Goal: Information Seeking & Learning: Learn about a topic

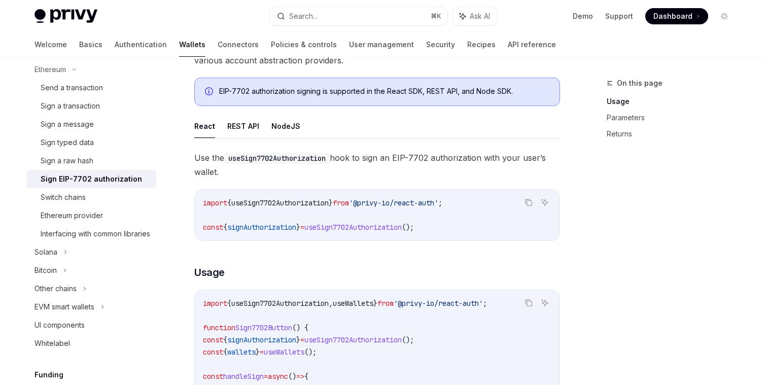
scroll to position [163, 0]
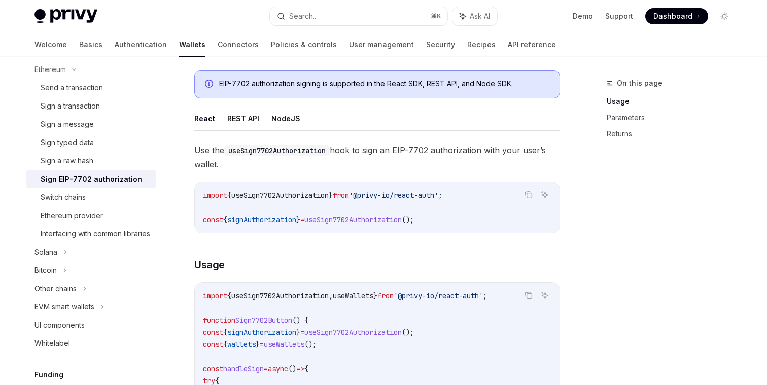
click at [253, 223] on span "signAuthorization" at bounding box center [261, 219] width 69 height 9
copy span "signAuthorization"
click at [302, 199] on span "useSign7702Authorization" at bounding box center [279, 195] width 97 height 9
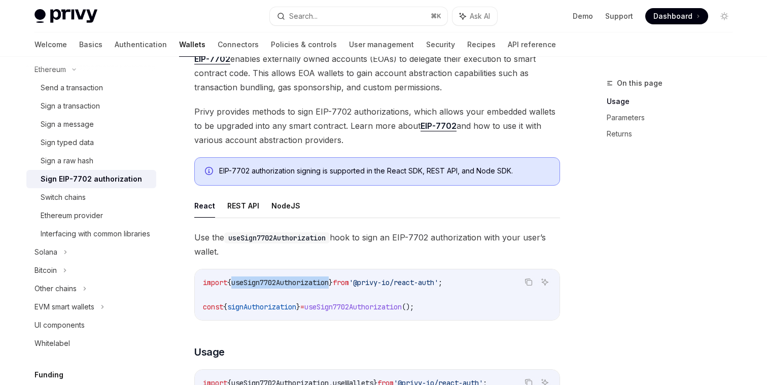
scroll to position [0, 0]
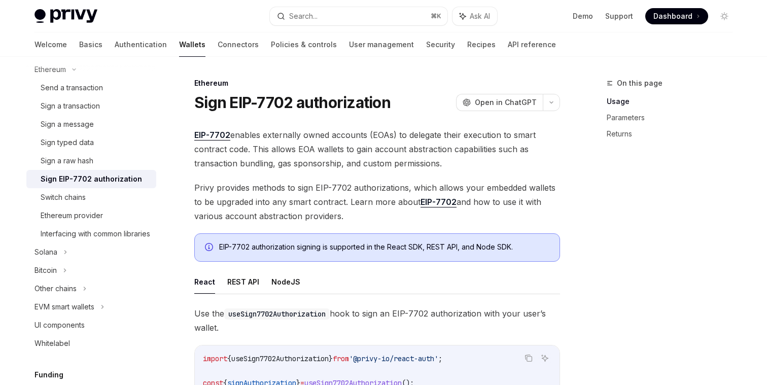
click at [276, 189] on span "Privy provides methods to sign EIP-7702 authorizations, which allows your embed…" at bounding box center [377, 202] width 366 height 43
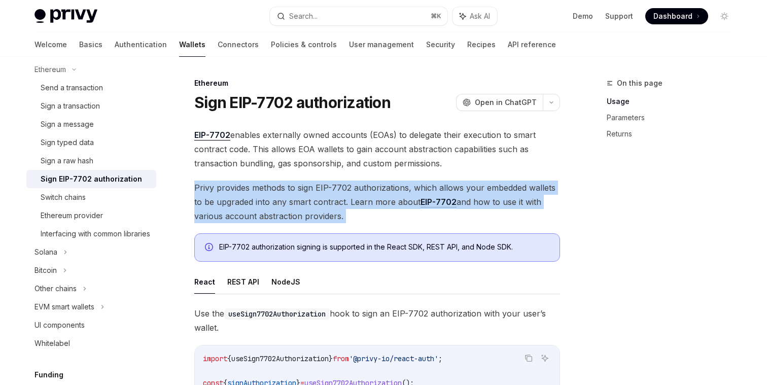
click at [276, 189] on span "Privy provides methods to sign EIP-7702 authorizations, which allows your embed…" at bounding box center [377, 202] width 366 height 43
click at [275, 213] on span "Privy provides methods to sign EIP-7702 authorizations, which allows your embed…" at bounding box center [377, 202] width 366 height 43
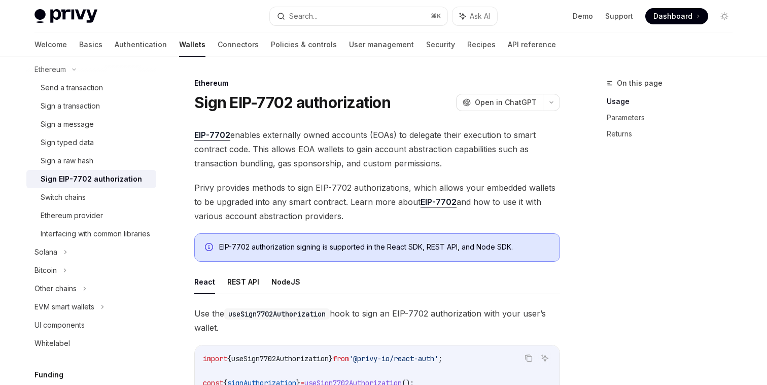
click at [266, 206] on span "Privy provides methods to sign EIP-7702 authorizations, which allows your embed…" at bounding box center [377, 202] width 366 height 43
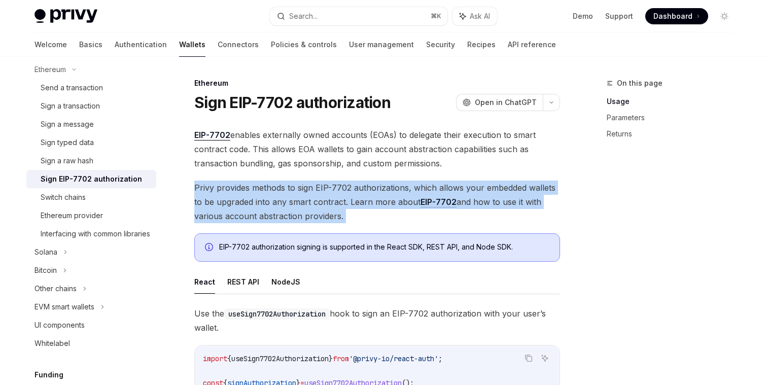
click at [266, 206] on span "Privy provides methods to sign EIP-7702 authorizations, which allows your embed…" at bounding box center [377, 202] width 366 height 43
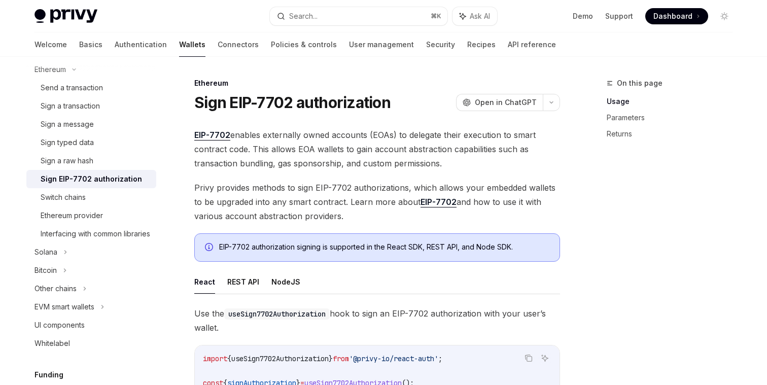
click at [306, 208] on span "Privy provides methods to sign EIP-7702 authorizations, which allows your embed…" at bounding box center [377, 202] width 366 height 43
click at [483, 100] on span "Open in ChatGPT" at bounding box center [506, 102] width 62 height 10
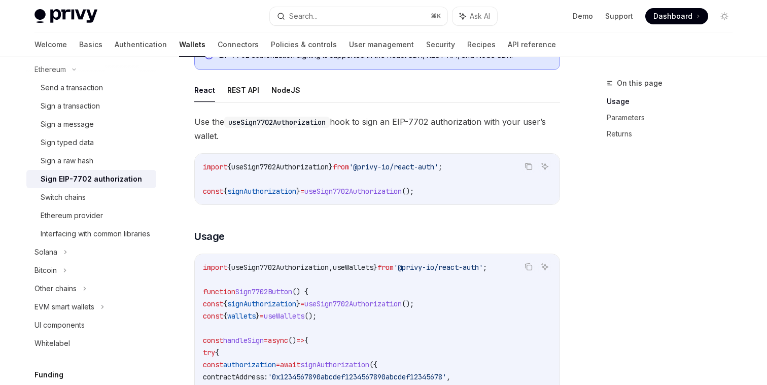
scroll to position [192, 0]
click at [349, 191] on span "useSign7702Authorization" at bounding box center [352, 190] width 97 height 9
copy span "useSign7702Authorization"
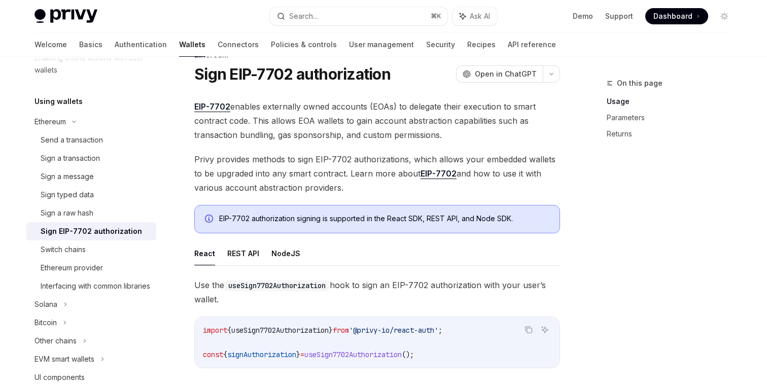
scroll to position [25, 0]
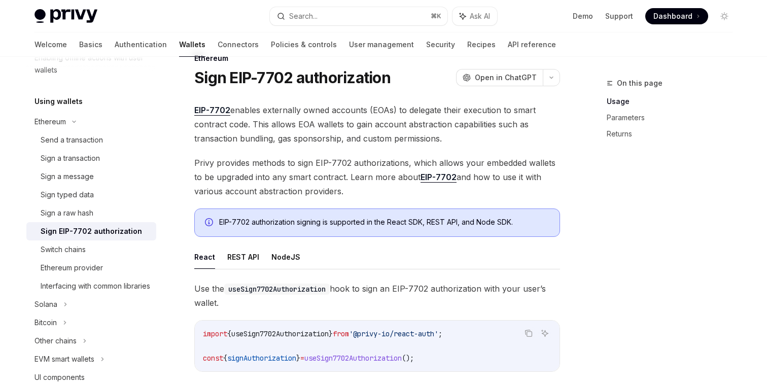
click at [254, 159] on span "Privy provides methods to sign EIP-7702 authorizations, which allows your embed…" at bounding box center [377, 177] width 366 height 43
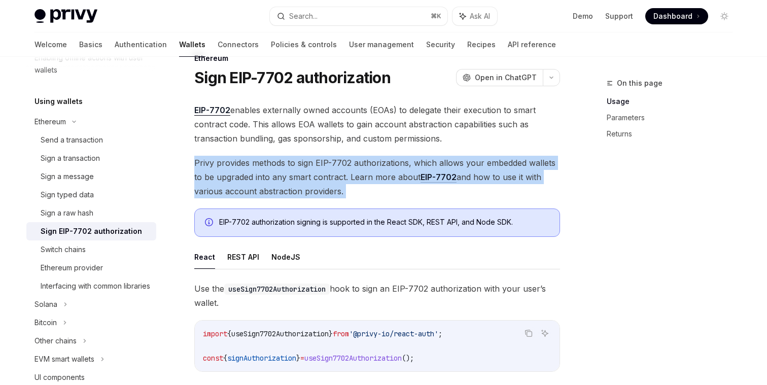
click at [254, 159] on span "Privy provides methods to sign EIP-7702 authorizations, which allows your embed…" at bounding box center [377, 177] width 366 height 43
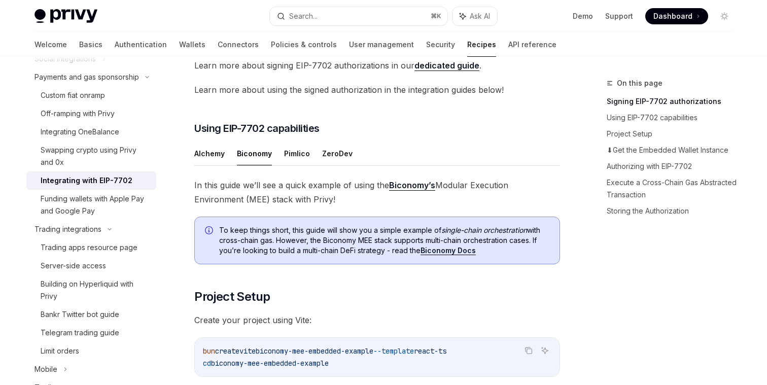
scroll to position [278, 0]
click at [244, 238] on span "To keep things short, this guide will show you a simple example of single-chain…" at bounding box center [384, 239] width 330 height 30
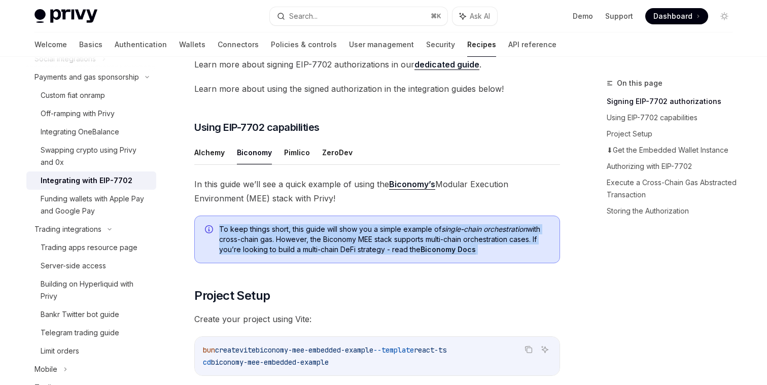
click at [244, 238] on span "To keep things short, this guide will show you a simple example of single-chain…" at bounding box center [384, 239] width 330 height 30
click at [258, 240] on span "To keep things short, this guide will show you a simple example of single-chain…" at bounding box center [384, 239] width 330 height 30
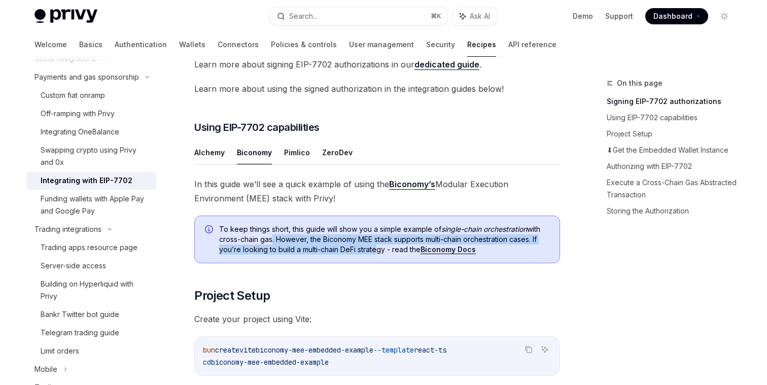
drag, startPoint x: 268, startPoint y: 239, endPoint x: 374, endPoint y: 249, distance: 106.5
click at [374, 249] on span "To keep things short, this guide will show you a simple example of single-chain…" at bounding box center [384, 239] width 330 height 30
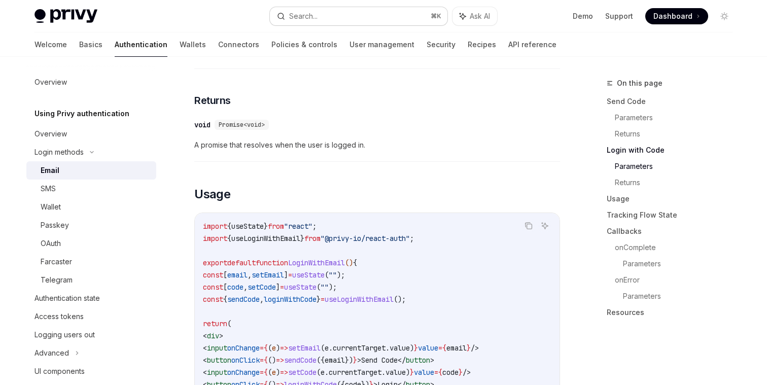
click at [328, 15] on button "Search... ⌘ K" at bounding box center [359, 16] width 178 height 18
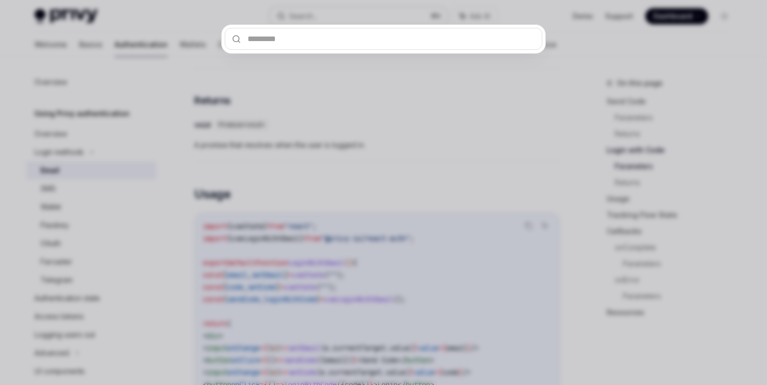
type input "**********"
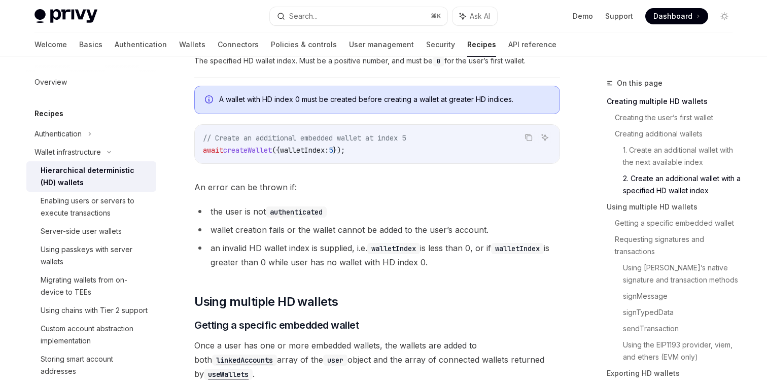
scroll to position [975, 0]
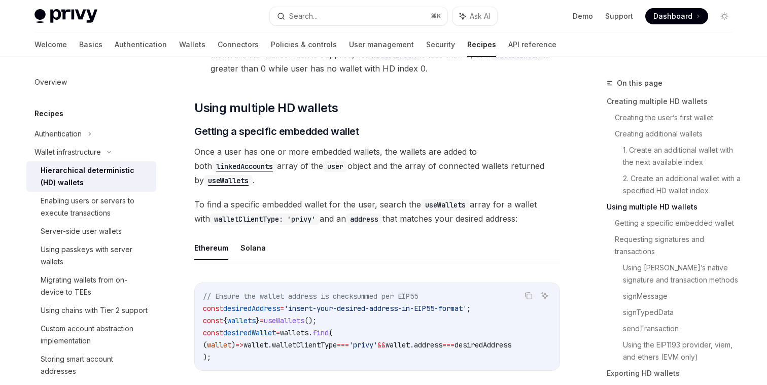
scroll to position [1167, 0]
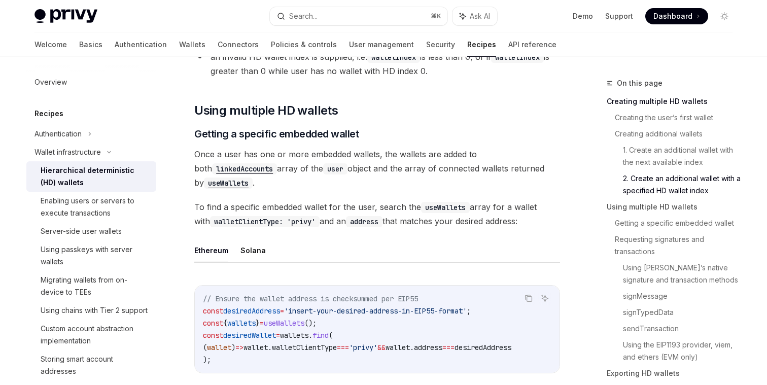
click at [226, 183] on code "useWallets" at bounding box center [228, 183] width 49 height 11
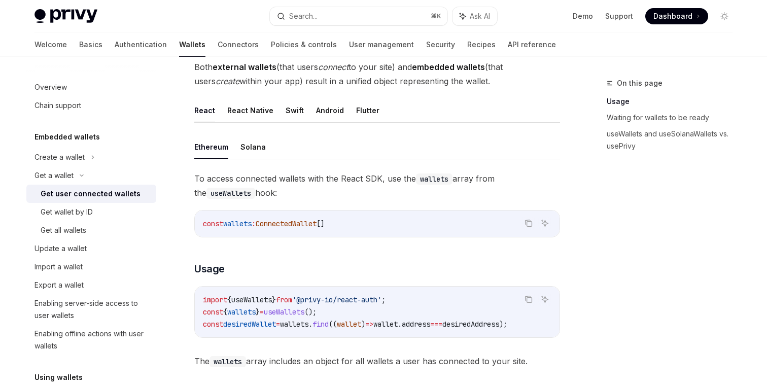
scroll to position [267, 0]
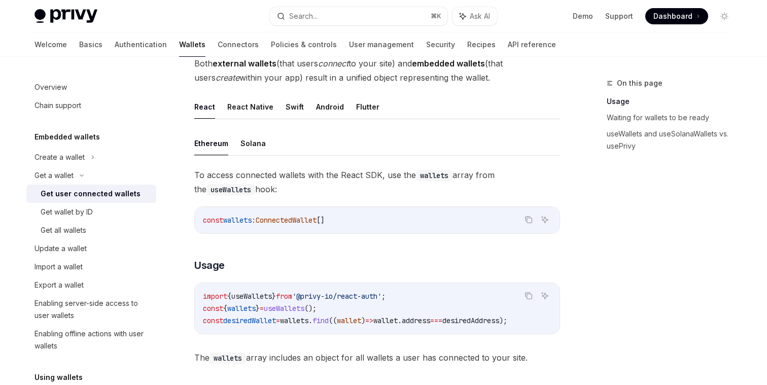
click at [592, 177] on div "On this page Usage Waiting for wallets to be ready useWallets and useSolanaWall…" at bounding box center [664, 231] width 154 height 308
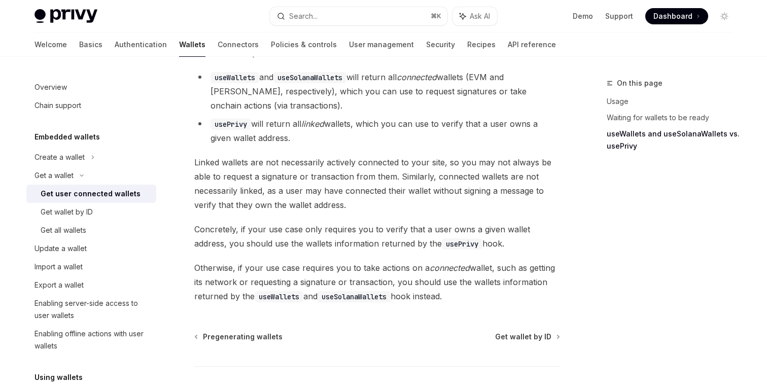
scroll to position [927, 0]
click at [592, 177] on div "On this page Usage Waiting for wallets to be ready useWallets and useSolanaWall…" at bounding box center [664, 231] width 154 height 308
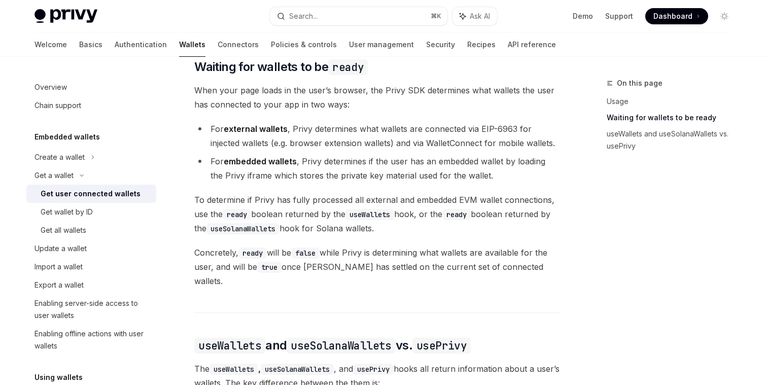
scroll to position [545, 0]
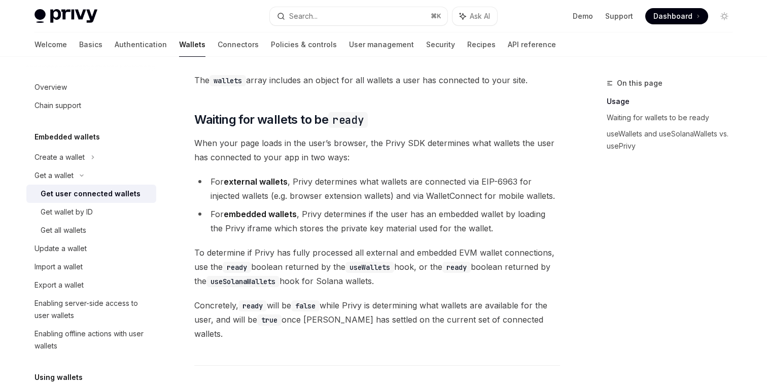
click at [405, 189] on li "For external wallets , Privy determines what wallets are connected via EIP-6963…" at bounding box center [377, 189] width 366 height 28
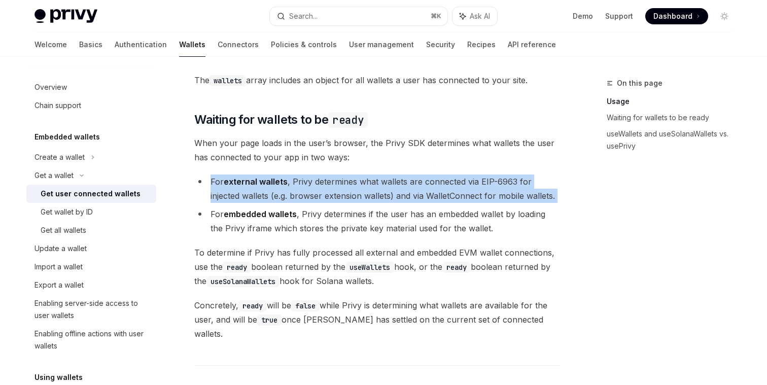
click at [405, 189] on li "For external wallets , Privy determines what wallets are connected via EIP-6963…" at bounding box center [377, 189] width 366 height 28
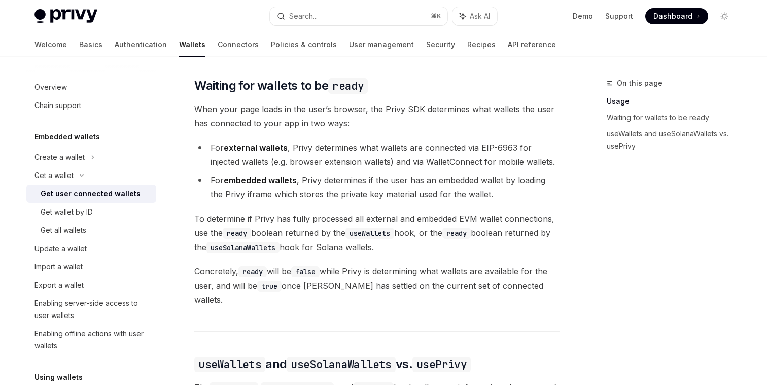
scroll to position [580, 0]
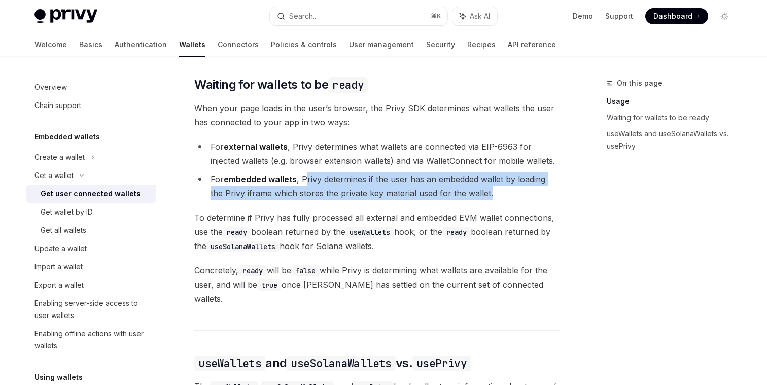
drag, startPoint x: 308, startPoint y: 184, endPoint x: 505, endPoint y: 194, distance: 197.6
click at [505, 194] on li "For embedded wallets , Privy determines if the user has an embedded wallet by l…" at bounding box center [377, 186] width 366 height 28
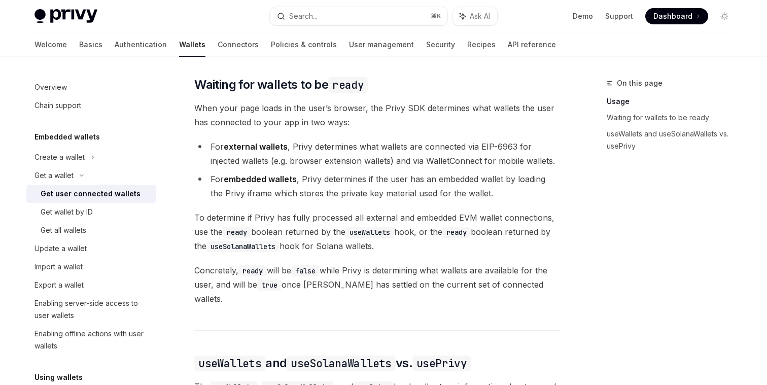
click at [508, 196] on li "For embedded wallets , Privy determines if the user has an embedded wallet by l…" at bounding box center [377, 186] width 366 height 28
drag, startPoint x: 291, startPoint y: 221, endPoint x: 349, endPoint y: 238, distance: 60.4
click at [349, 238] on span "To determine if Privy has fully processed all external and embedded EVM wallet …" at bounding box center [377, 232] width 366 height 43
drag, startPoint x: 208, startPoint y: 251, endPoint x: 388, endPoint y: 256, distance: 179.7
click at [388, 253] on span "To determine if Privy has fully processed all external and embedded EVM wallet …" at bounding box center [377, 232] width 366 height 43
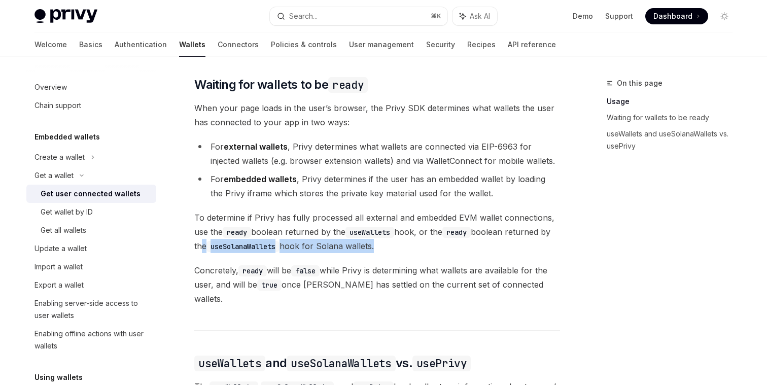
click at [388, 253] on span "To determine if Privy has fully processed all external and embedded EVM wallet …" at bounding box center [377, 232] width 366 height 43
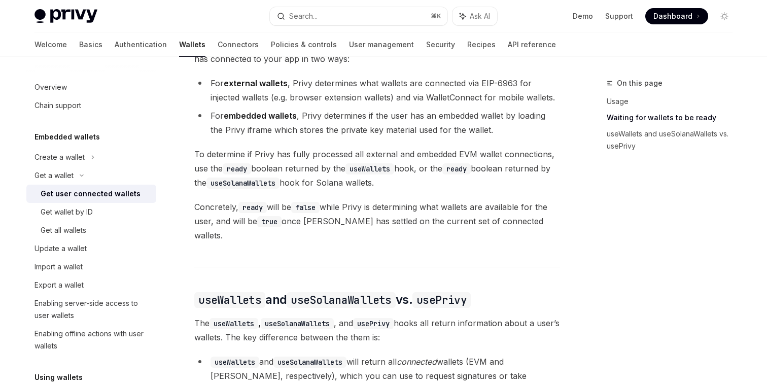
scroll to position [644, 0]
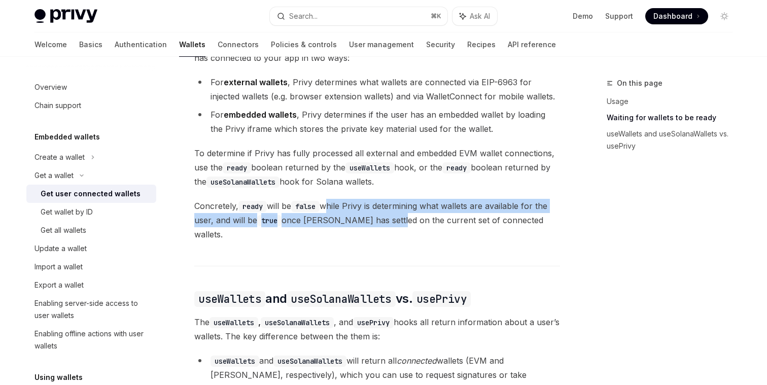
drag, startPoint x: 330, startPoint y: 212, endPoint x: 387, endPoint y: 221, distance: 57.6
click at [387, 221] on span "Concretely, ready will be false while Privy is determining what wallets are ava…" at bounding box center [377, 220] width 366 height 43
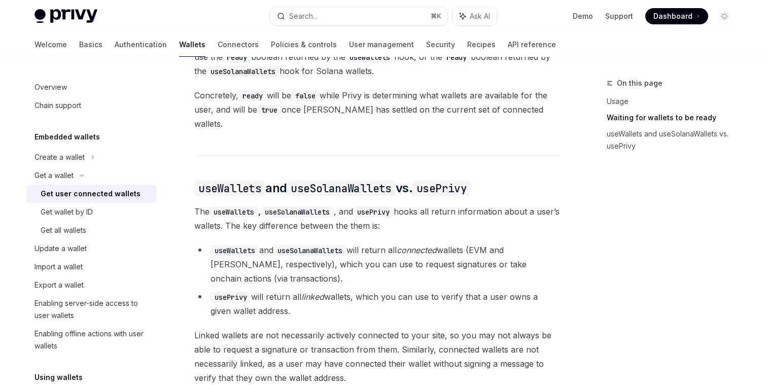
scroll to position [769, 0]
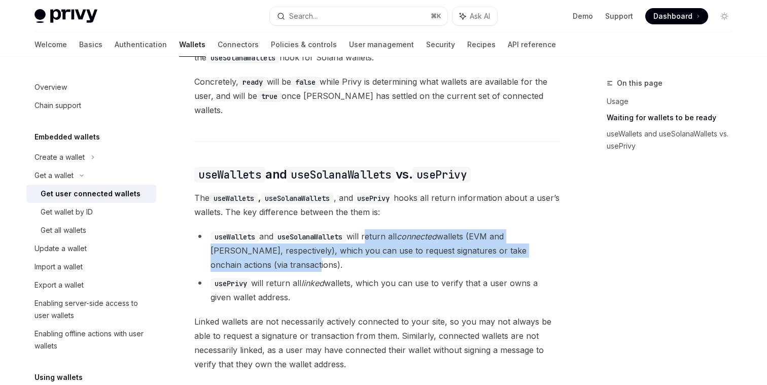
drag, startPoint x: 374, startPoint y: 224, endPoint x: 383, endPoint y: 251, distance: 28.7
click at [383, 252] on li "useWallets and useSolanaWallets will return all connected wallets (EVM and Sola…" at bounding box center [377, 250] width 366 height 43
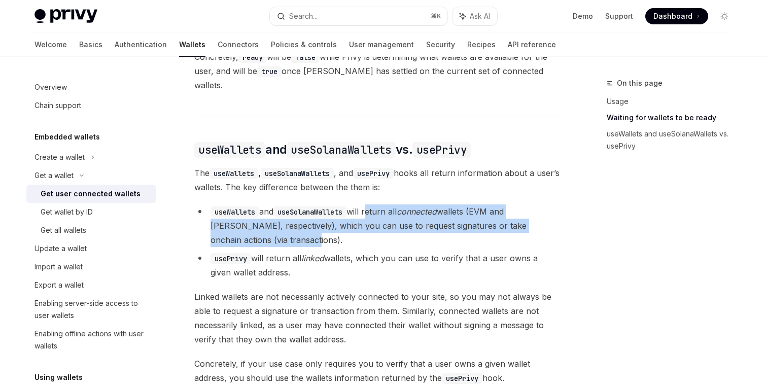
scroll to position [795, 0]
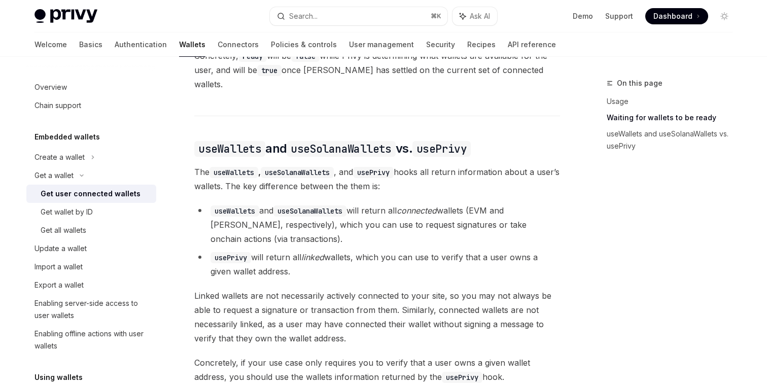
click at [379, 250] on li "usePrivy will return all linked wallets, which you can use to verify that a use…" at bounding box center [377, 264] width 366 height 28
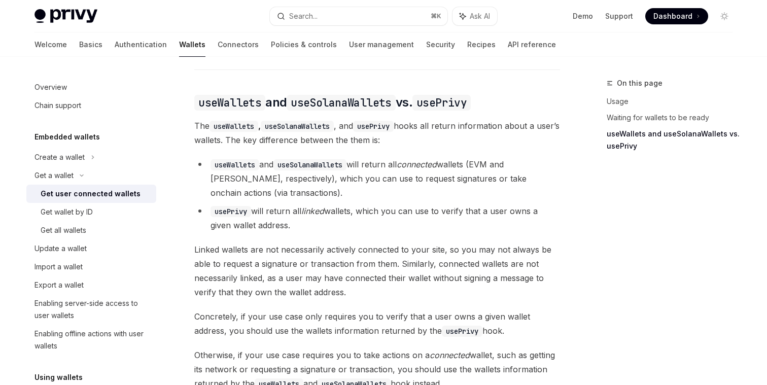
scroll to position [856, 0]
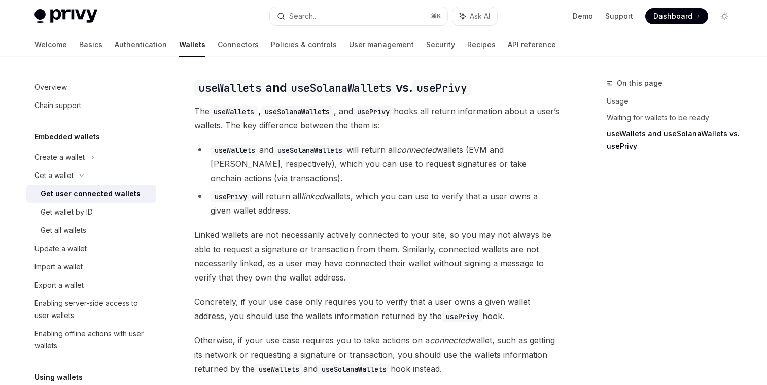
drag, startPoint x: 296, startPoint y: 184, endPoint x: 315, endPoint y: 199, distance: 24.3
click at [315, 199] on li "usePrivy will return all linked wallets, which you can use to verify that a use…" at bounding box center [377, 203] width 366 height 28
drag, startPoint x: 310, startPoint y: 198, endPoint x: 208, endPoint y: 189, distance: 102.4
click at [208, 189] on li "usePrivy will return all linked wallets, which you can use to verify that a use…" at bounding box center [377, 203] width 366 height 28
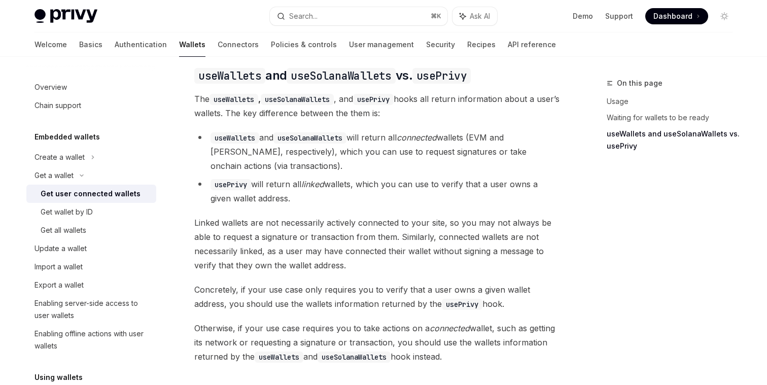
scroll to position [875, 0]
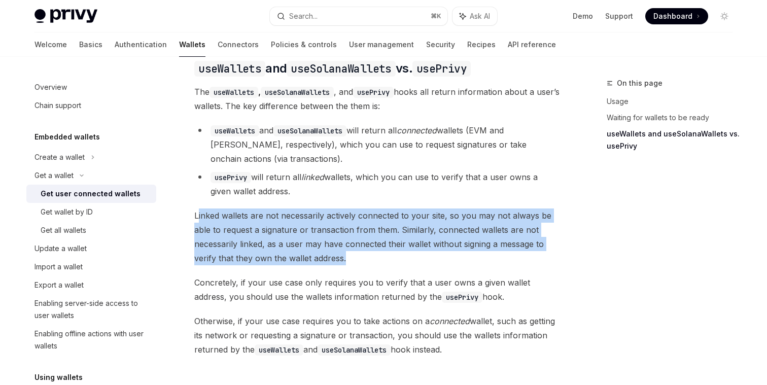
drag, startPoint x: 197, startPoint y: 201, endPoint x: 386, endPoint y: 242, distance: 193.6
click at [387, 243] on span "Linked wallets are not necessarily actively connected to your site, so you may …" at bounding box center [377, 237] width 366 height 57
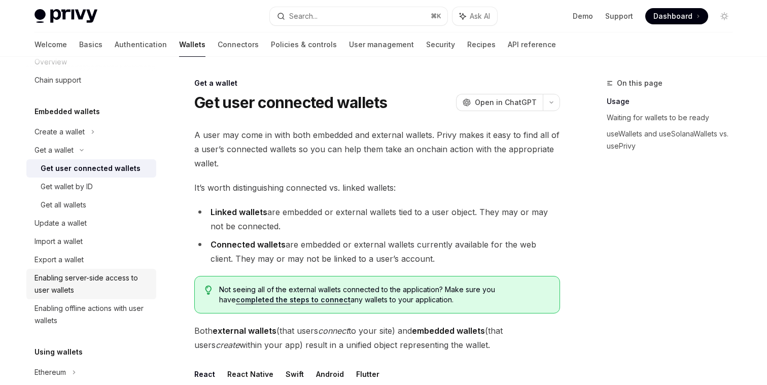
scroll to position [29, 0]
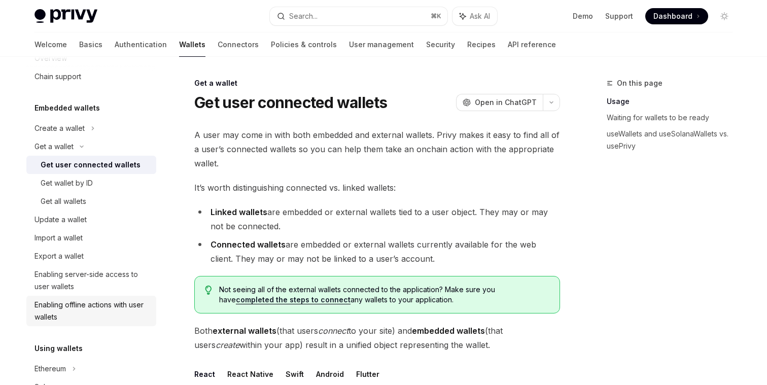
click at [68, 312] on div "Enabling offline actions with user wallets" at bounding box center [93, 311] width 116 height 24
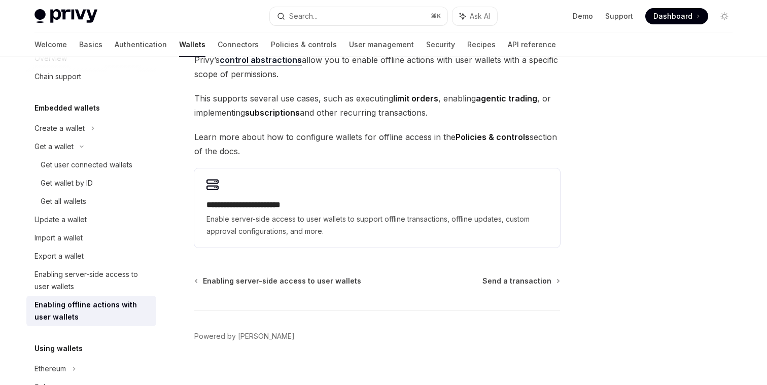
scroll to position [57, 0]
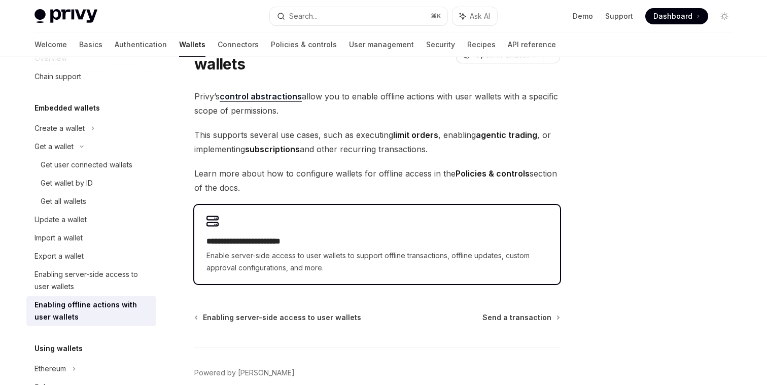
click at [353, 233] on div "**********" at bounding box center [377, 244] width 366 height 79
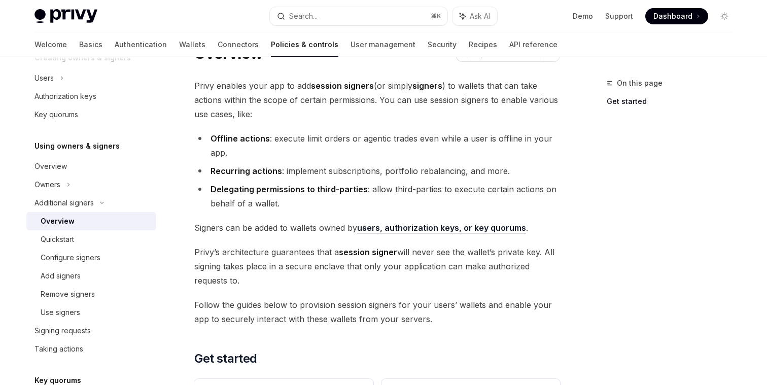
scroll to position [50, 0]
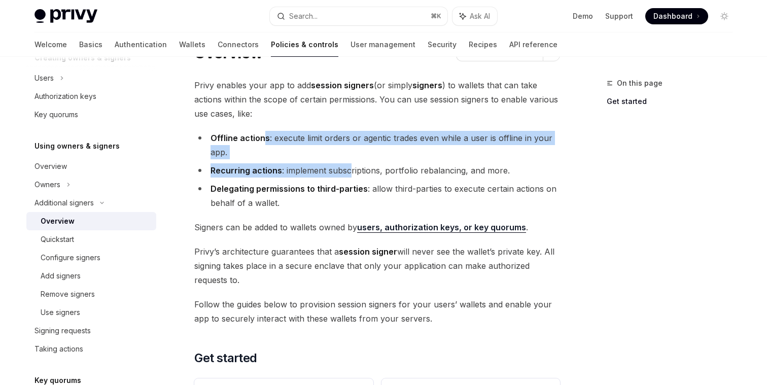
drag, startPoint x: 265, startPoint y: 142, endPoint x: 348, endPoint y: 163, distance: 85.4
click at [348, 163] on ul "Offline actions : execute limit orders or agentic trades even while a user is o…" at bounding box center [377, 170] width 366 height 79
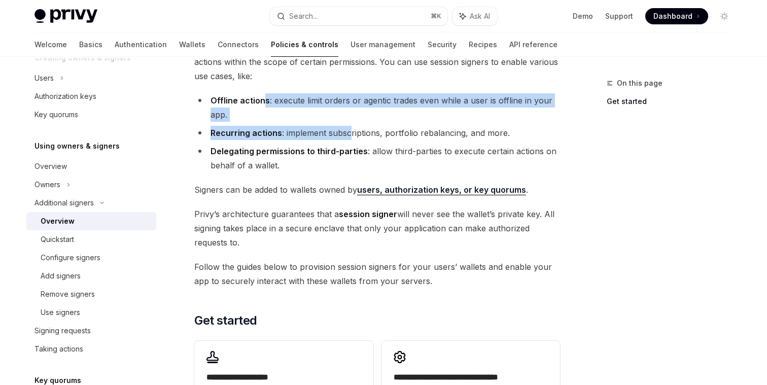
scroll to position [88, 0]
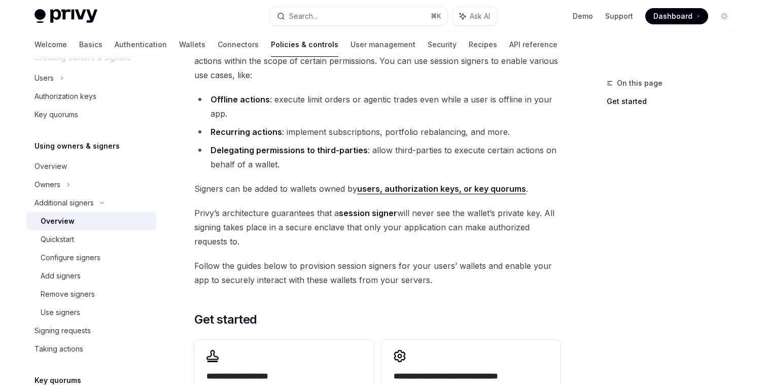
click at [335, 188] on span "Signers can be added to wallets owned by users, authorization keys, or key quor…" at bounding box center [377, 189] width 366 height 14
click at [320, 243] on span "Privy’s architecture guarantees that a session signer will never see the wallet…" at bounding box center [377, 227] width 366 height 43
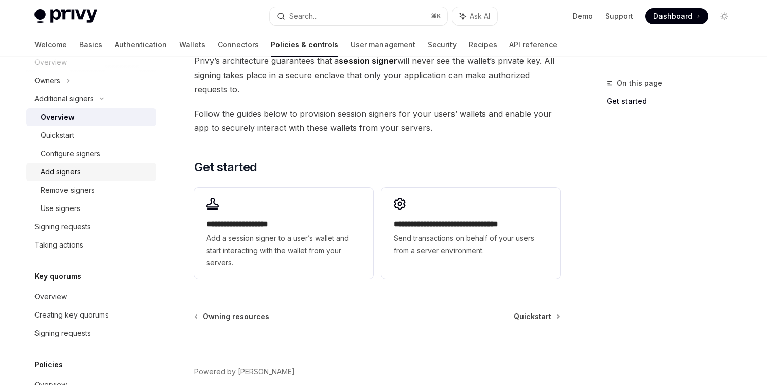
scroll to position [439, 0]
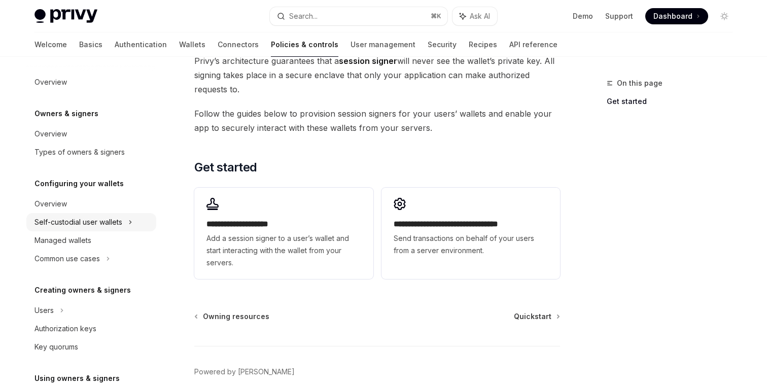
click at [132, 224] on icon at bounding box center [130, 222] width 4 height 12
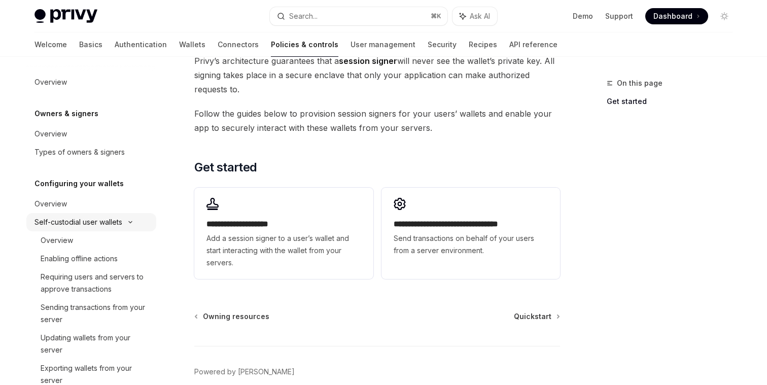
type textarea "*"
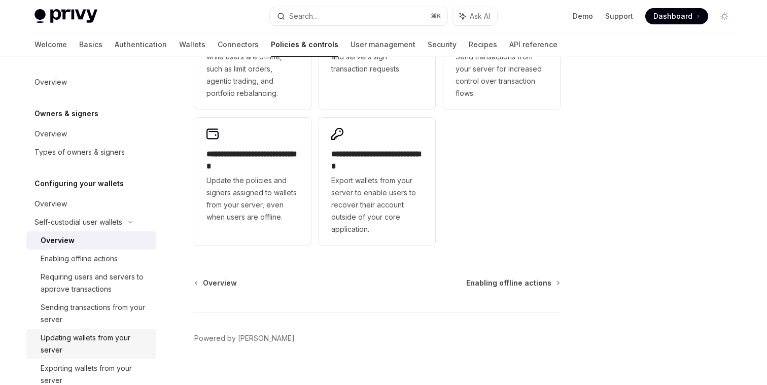
scroll to position [299, 0]
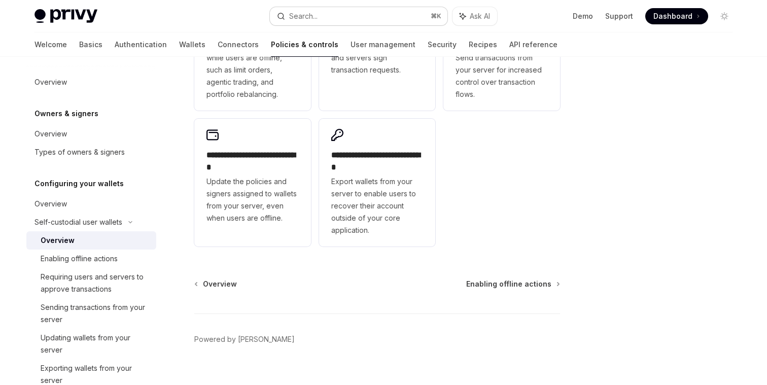
click at [307, 15] on div "Search..." at bounding box center [303, 16] width 28 height 12
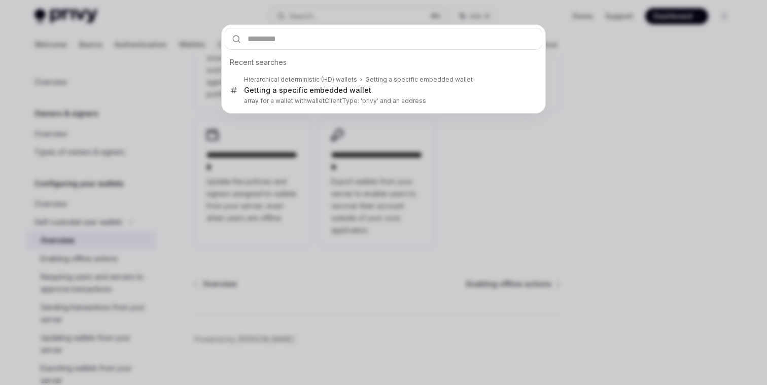
type input "**********"
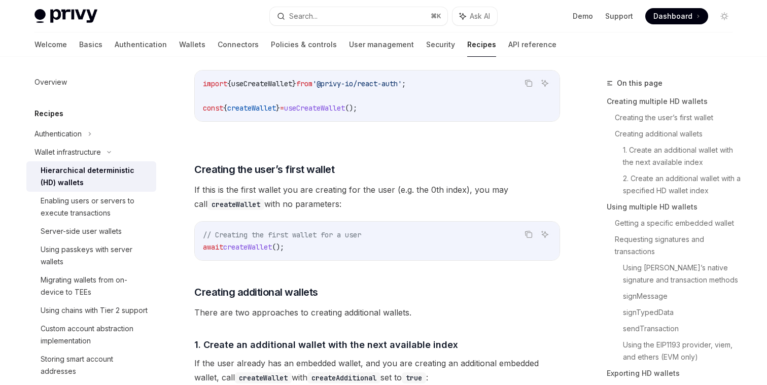
scroll to position [1217, 0]
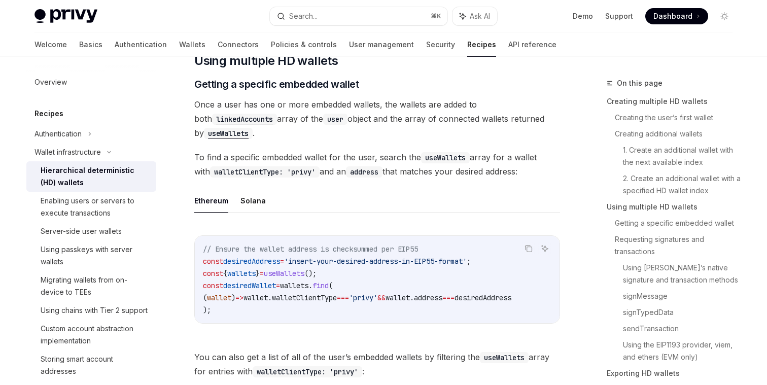
type textarea "*"
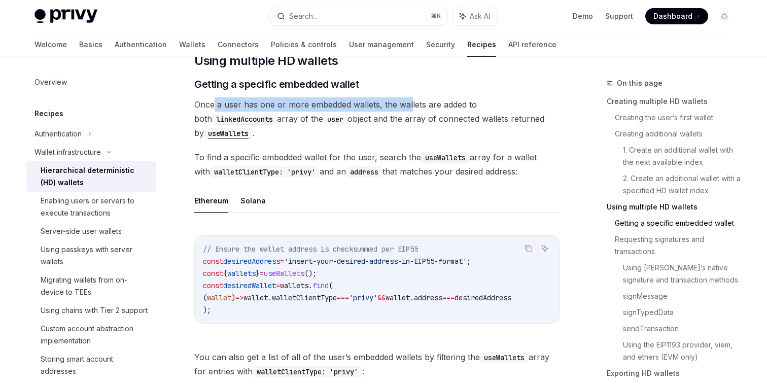
drag, startPoint x: 214, startPoint y: 102, endPoint x: 407, endPoint y: 108, distance: 193.4
click at [408, 108] on span "Once a user has one or more embedded wallets, the wallets are added to both lin…" at bounding box center [377, 118] width 366 height 43
click at [407, 108] on span "Once a user has one or more embedded wallets, the wallets are added to both lin…" at bounding box center [377, 118] width 366 height 43
click at [299, 121] on span "Once a user has one or more embedded wallets, the wallets are added to both lin…" at bounding box center [377, 118] width 366 height 43
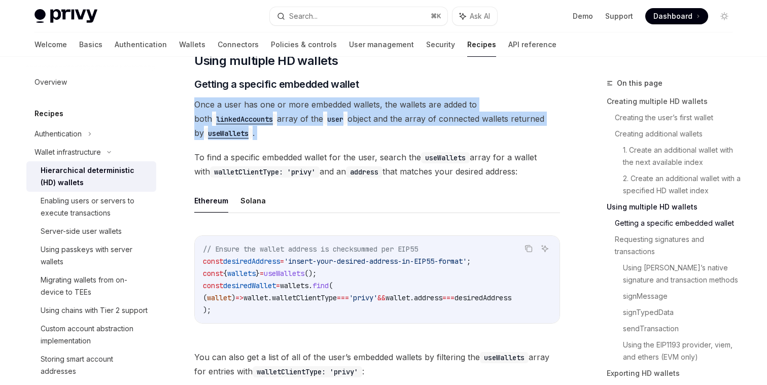
click at [299, 121] on span "Once a user has one or more embedded wallets, the wallets are added to both lin…" at bounding box center [377, 118] width 366 height 43
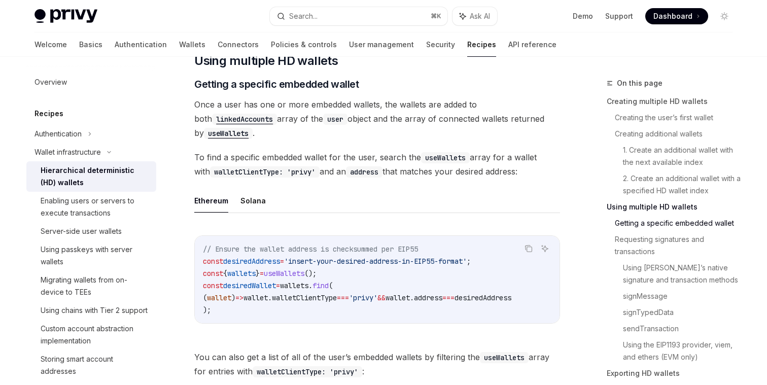
click at [305, 129] on span "Once a user has one or more embedded wallets, the wallets are added to both lin…" at bounding box center [377, 118] width 366 height 43
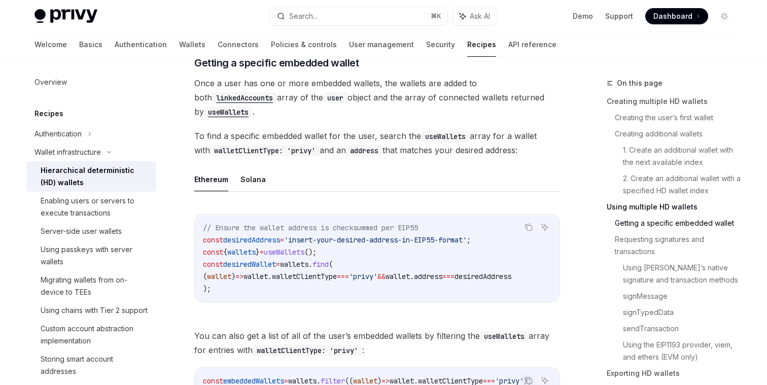
scroll to position [1243, 0]
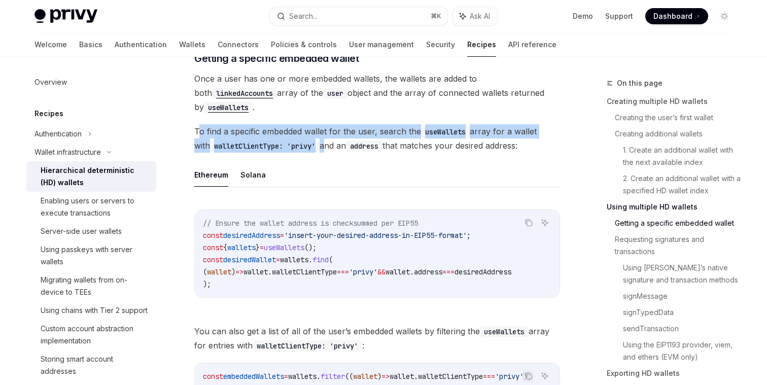
drag, startPoint x: 197, startPoint y: 134, endPoint x: 311, endPoint y: 141, distance: 113.9
click at [311, 141] on span "To find a specific embedded wallet for the user, search the useWallets array fo…" at bounding box center [377, 138] width 366 height 28
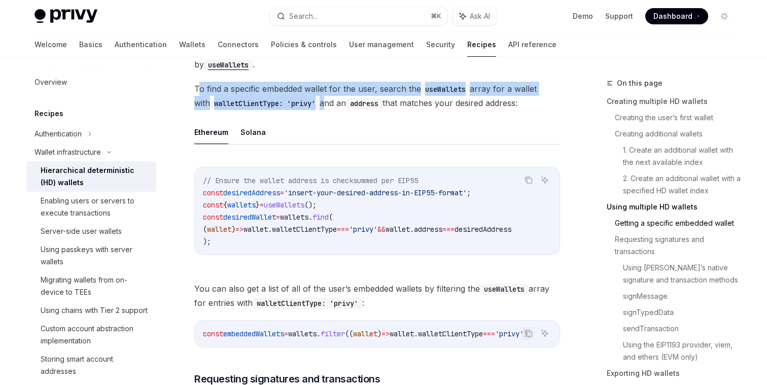
scroll to position [1245, 0]
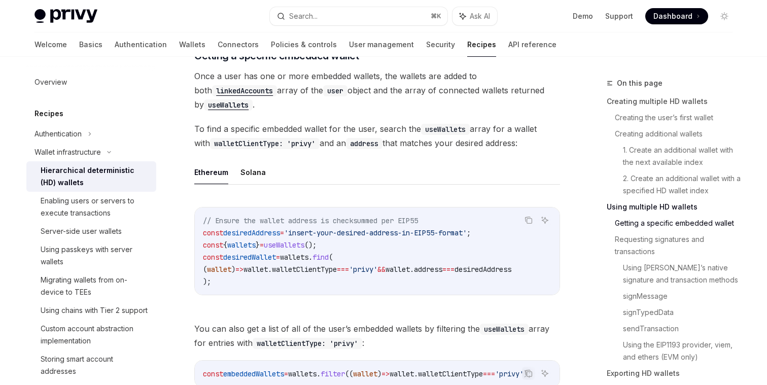
click at [302, 124] on span "To find a specific embedded wallet for the user, search the useWallets array fo…" at bounding box center [377, 136] width 366 height 28
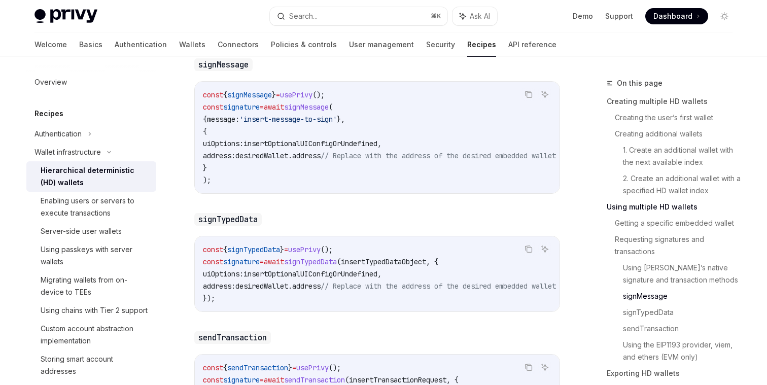
scroll to position [1789, 0]
click at [288, 151] on span "desiredWallet" at bounding box center [261, 155] width 53 height 9
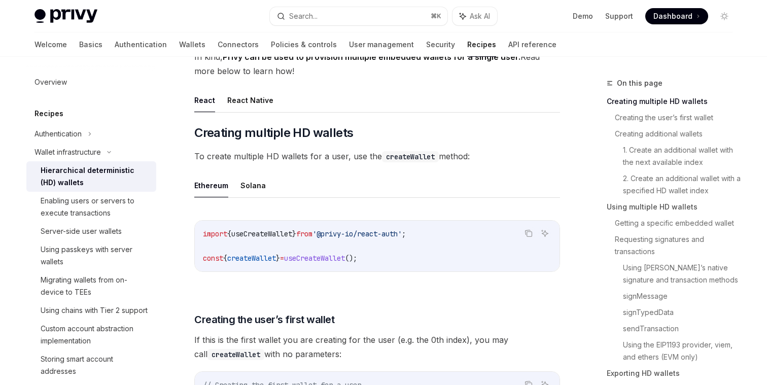
scroll to position [0, 0]
